Goal: Task Accomplishment & Management: Use online tool/utility

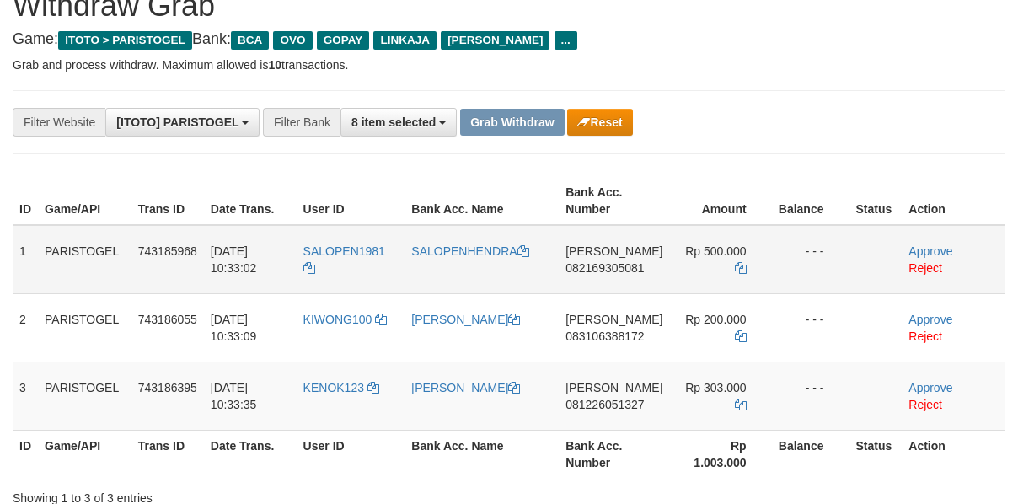
scroll to position [112, 0]
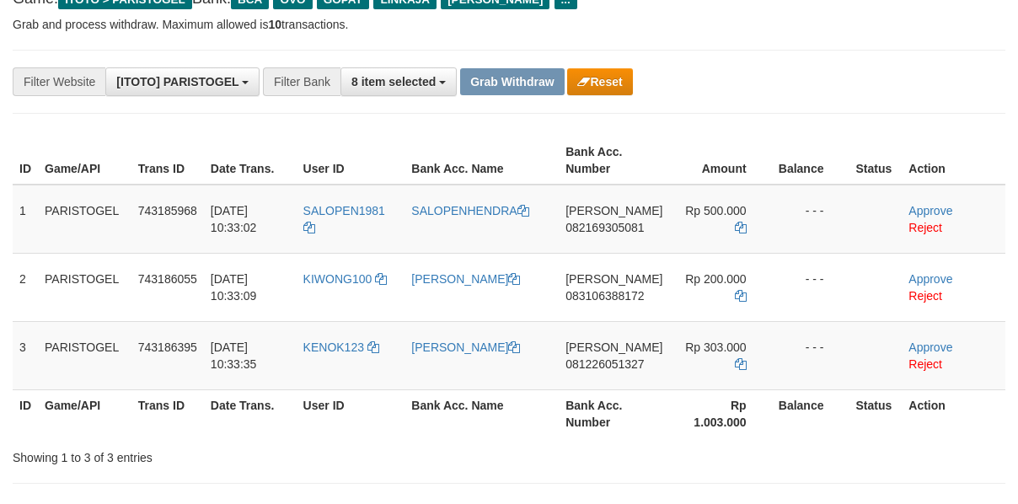
click at [349, 193] on td "SALOPEN1981" at bounding box center [351, 219] width 109 height 69
click at [344, 193] on td "SALOPEN1981" at bounding box center [351, 219] width 109 height 69
copy span "SALOPEN1981"
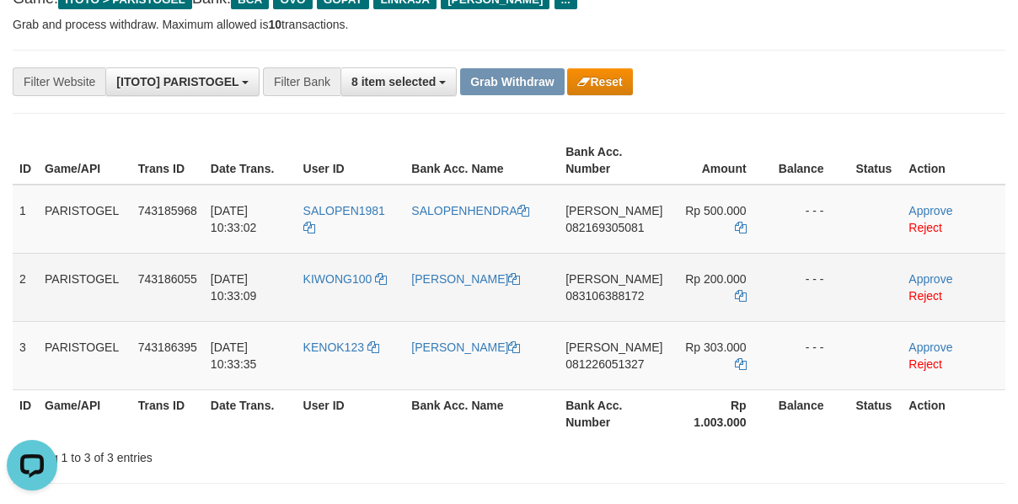
click at [337, 297] on td "KIWONG100" at bounding box center [351, 287] width 109 height 68
drag, startPoint x: 337, startPoint y: 297, endPoint x: 329, endPoint y: 297, distance: 8.5
click at [329, 297] on td "KIWONG100" at bounding box center [351, 287] width 109 height 68
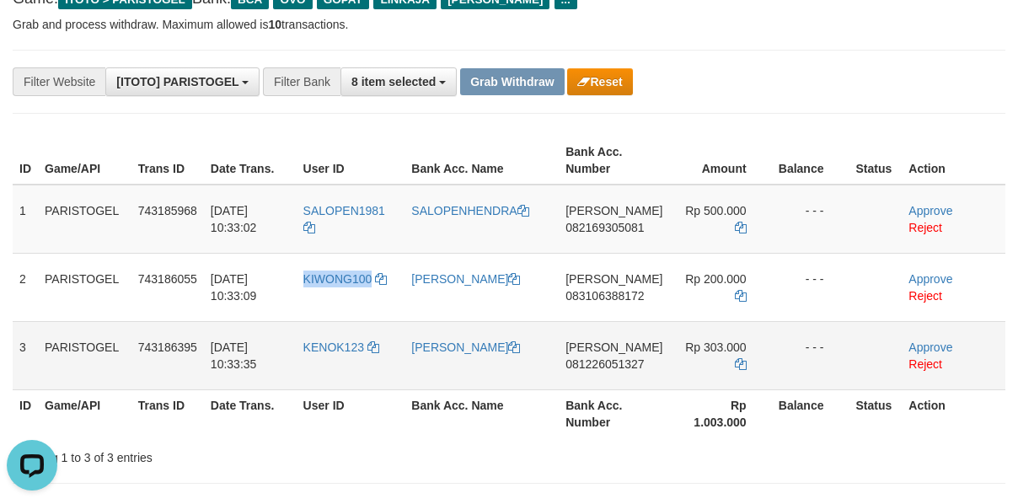
copy span "KIWONG100"
click at [338, 369] on td "KENOK123" at bounding box center [351, 355] width 109 height 68
click at [330, 369] on td "KENOK123" at bounding box center [351, 355] width 109 height 68
copy span "KENOK123"
click at [615, 234] on td "[PERSON_NAME] 082169305081" at bounding box center [614, 219] width 110 height 69
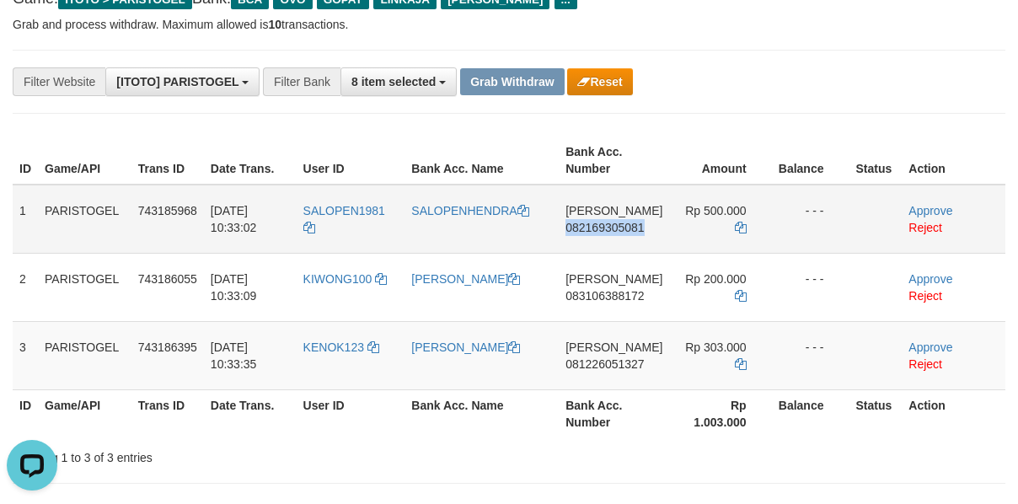
click at [615, 234] on td "[PERSON_NAME] 082169305081" at bounding box center [614, 219] width 110 height 69
copy span "082169305081"
click at [738, 227] on icon at bounding box center [741, 228] width 12 height 12
copy span "082169305081"
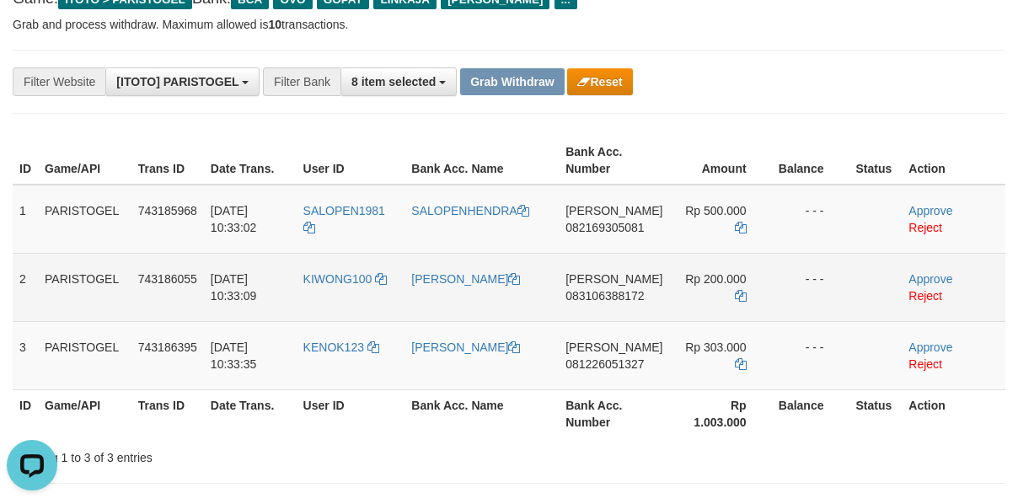
click at [614, 312] on td "[PERSON_NAME] 083106388172" at bounding box center [614, 287] width 110 height 68
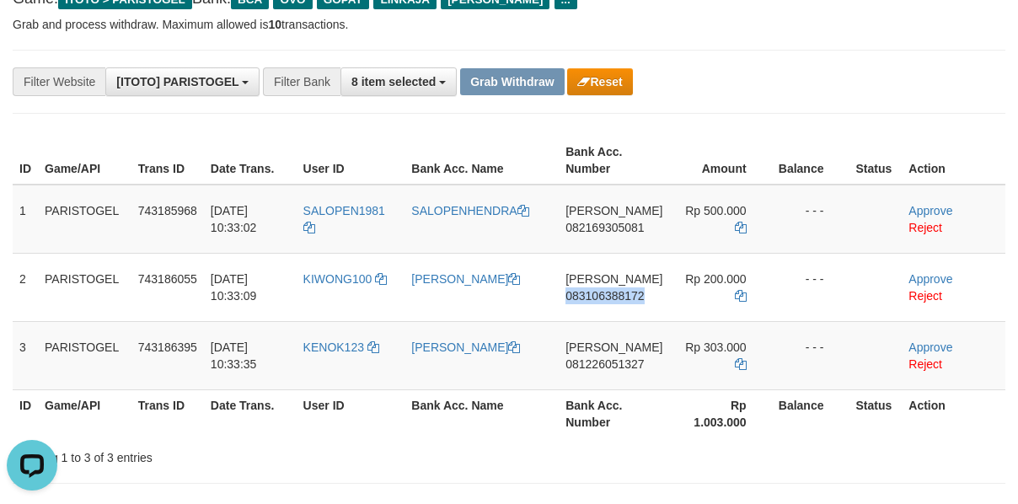
copy span "083106388172"
drag, startPoint x: 736, startPoint y: 292, endPoint x: 1014, endPoint y: 287, distance: 278.9
click at [736, 292] on icon at bounding box center [741, 296] width 12 height 12
copy span "083106388172"
click at [615, 372] on td "[PERSON_NAME] 081226051327" at bounding box center [614, 355] width 110 height 68
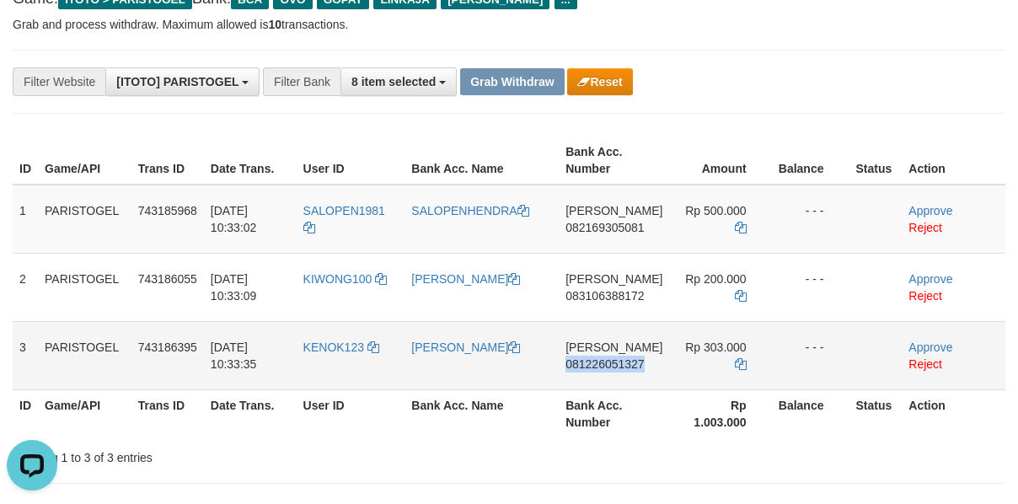
click at [615, 372] on td "[PERSON_NAME] 081226051327" at bounding box center [614, 355] width 110 height 68
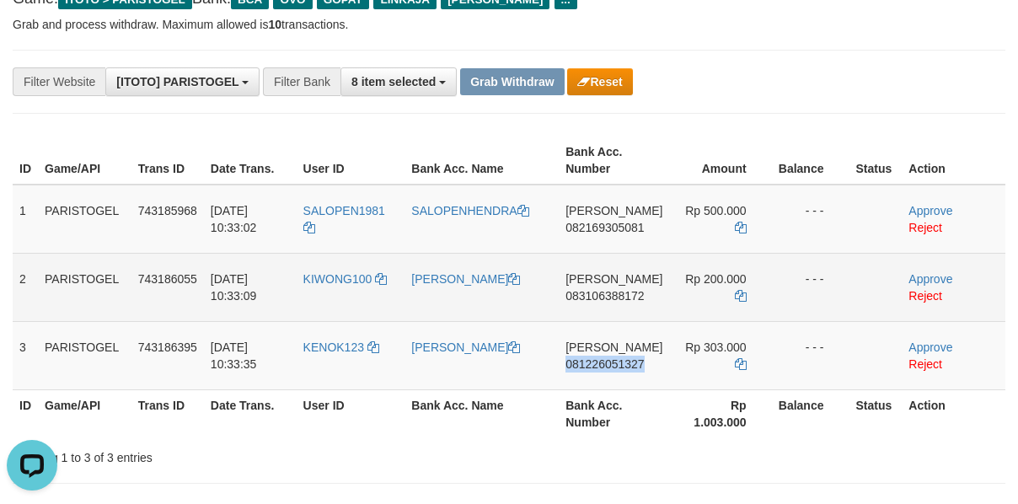
copy span "081226051327"
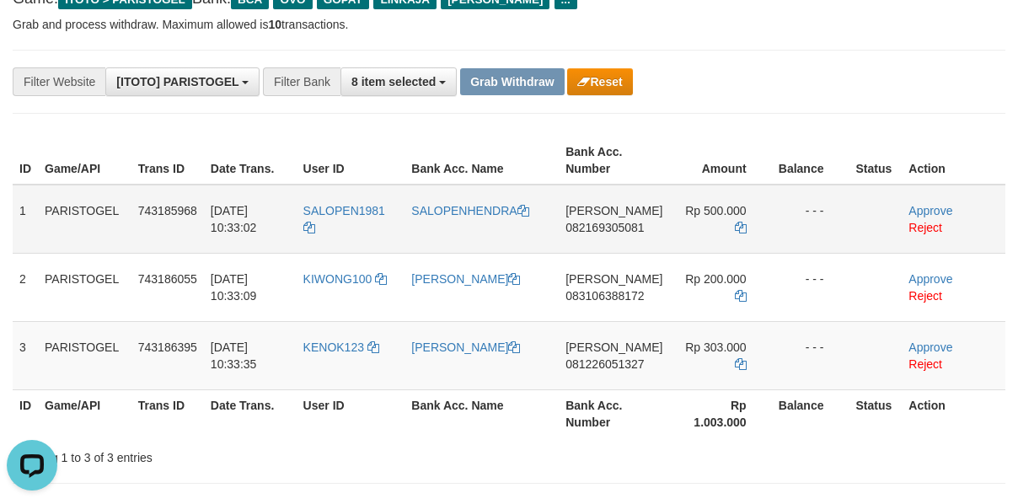
click at [595, 243] on td "[PERSON_NAME] 082169305081" at bounding box center [614, 219] width 110 height 69
copy span "082169305081"
click at [743, 224] on td "Rp 500.000" at bounding box center [720, 219] width 102 height 69
click at [736, 226] on icon at bounding box center [741, 228] width 12 height 12
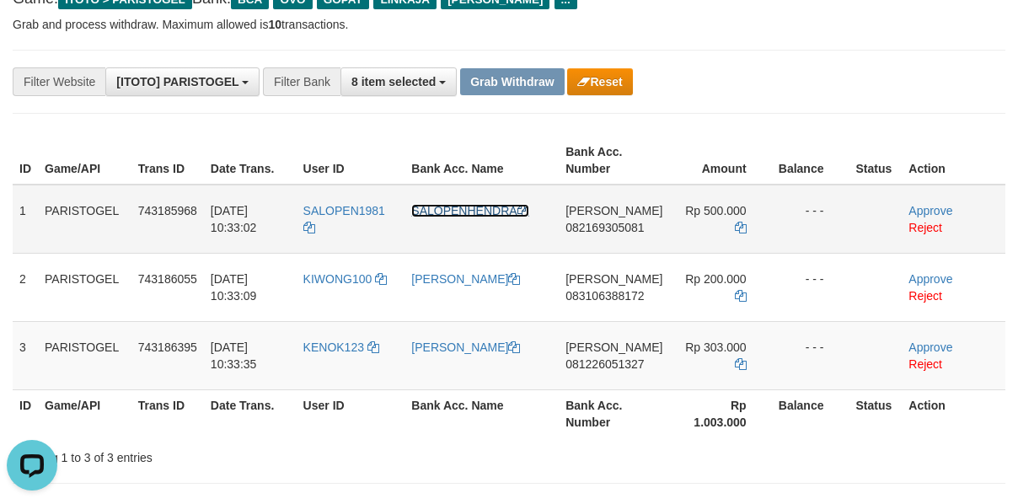
click at [529, 206] on icon at bounding box center [523, 211] width 12 height 12
click at [374, 187] on td "SALOPEN1981" at bounding box center [351, 219] width 109 height 69
drag, startPoint x: 371, startPoint y: 187, endPoint x: 351, endPoint y: 187, distance: 19.4
click at [351, 187] on td "SALOPEN1981" at bounding box center [351, 219] width 109 height 69
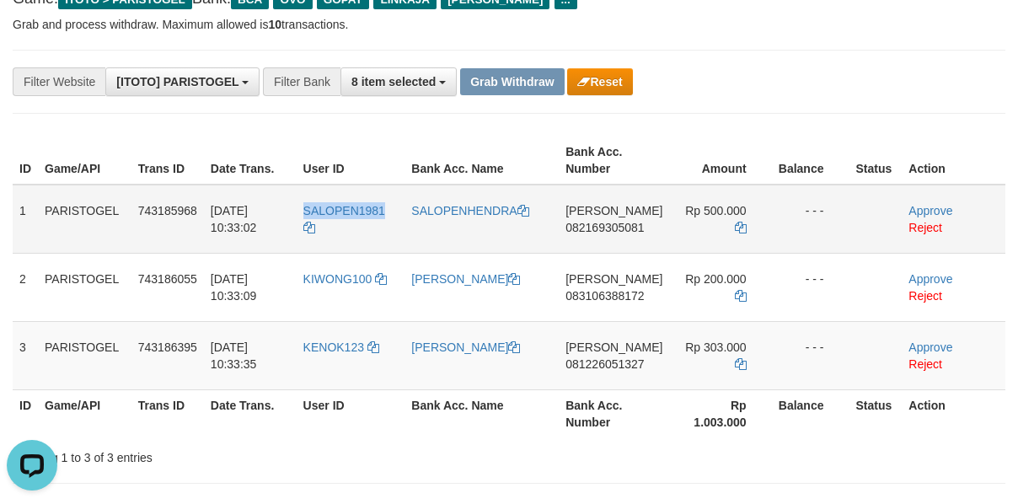
click at [345, 187] on td "SALOPEN1981" at bounding box center [351, 219] width 109 height 69
click at [915, 210] on link "Approve" at bounding box center [930, 210] width 44 height 13
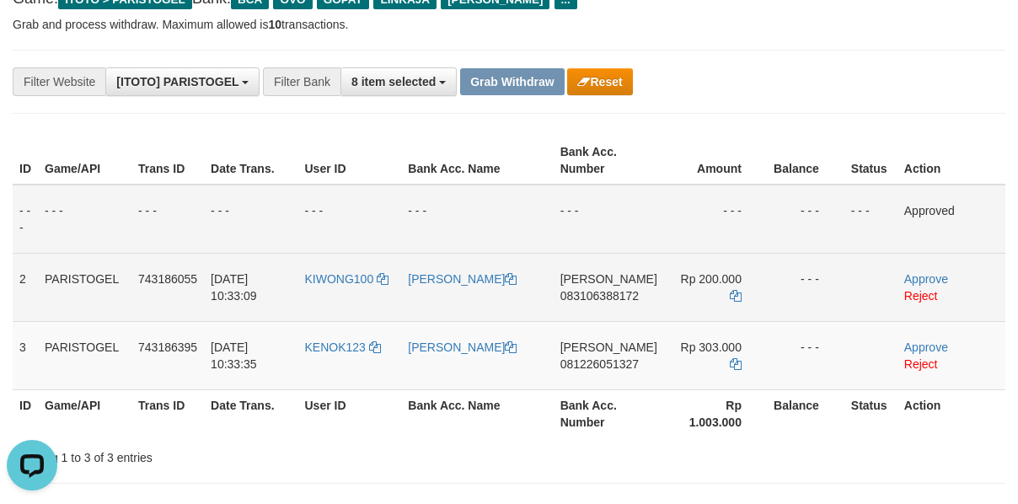
click at [604, 314] on td "[PERSON_NAME] 083106388172" at bounding box center [609, 287] width 110 height 68
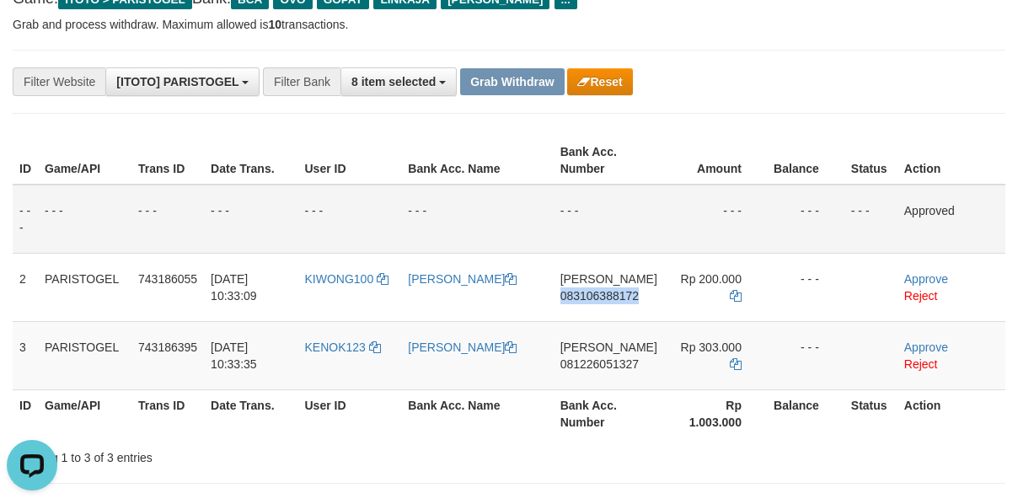
copy span "083106388172"
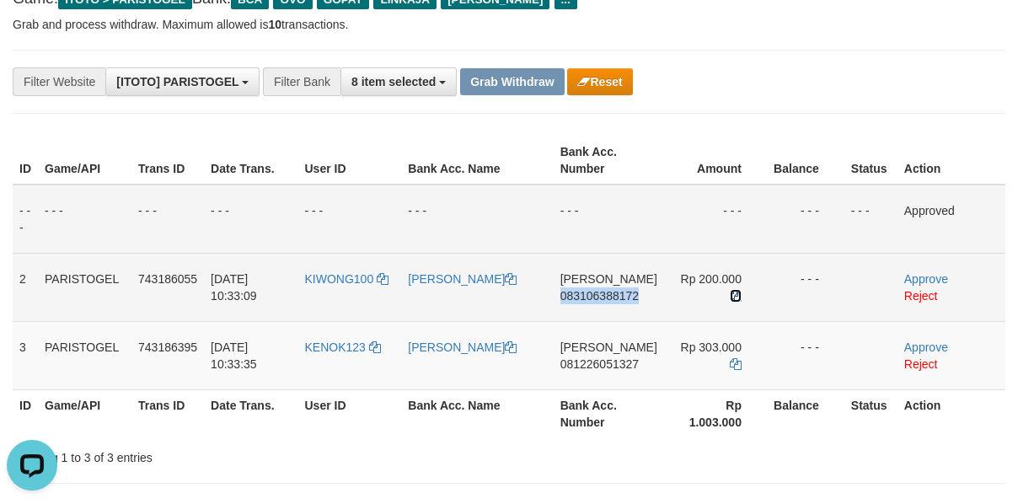
click at [730, 293] on icon at bounding box center [736, 296] width 12 height 12
drag, startPoint x: 484, startPoint y: 277, endPoint x: 406, endPoint y: 293, distance: 79.1
click at [505, 277] on icon at bounding box center [511, 279] width 12 height 12
click at [349, 303] on td "KIWONG100" at bounding box center [349, 287] width 104 height 68
drag, startPoint x: 349, startPoint y: 303, endPoint x: 334, endPoint y: 303, distance: 15.2
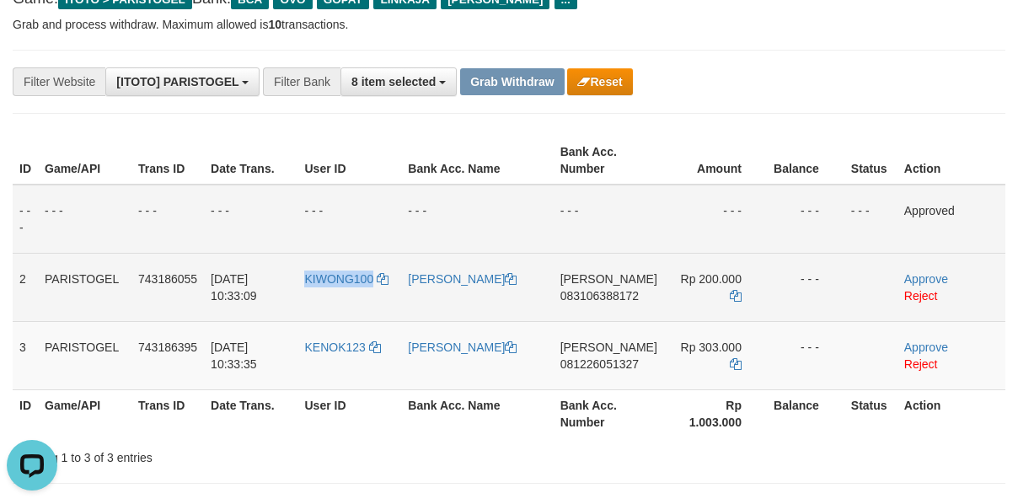
click at [334, 303] on td "KIWONG100" at bounding box center [349, 287] width 104 height 68
click at [930, 276] on link "Approve" at bounding box center [926, 278] width 44 height 13
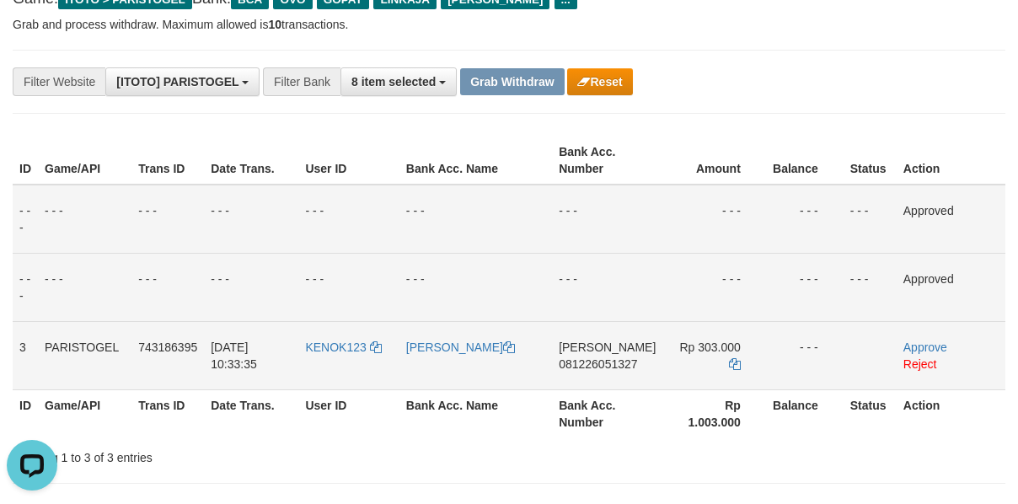
click at [352, 364] on td "KENOK123" at bounding box center [348, 355] width 100 height 68
click at [351, 364] on td "KENOK123" at bounding box center [348, 355] width 100 height 68
click at [622, 78] on button "Reset" at bounding box center [599, 81] width 65 height 27
click at [347, 366] on td "KENOK123" at bounding box center [348, 355] width 100 height 68
click at [608, 72] on button "Reset" at bounding box center [599, 81] width 65 height 27
